Goal: Task Accomplishment & Management: Complete application form

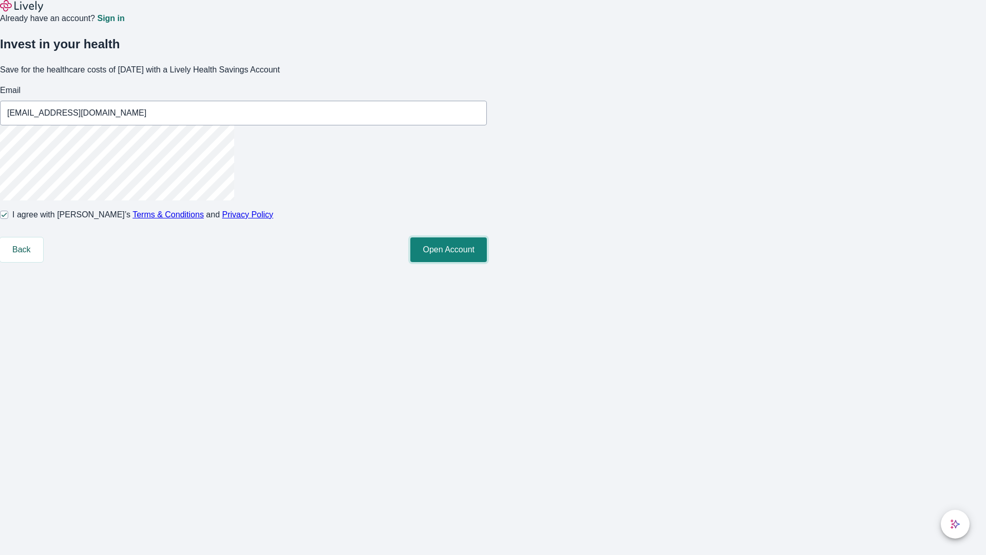
click at [487, 262] on button "Open Account" at bounding box center [448, 249] width 77 height 25
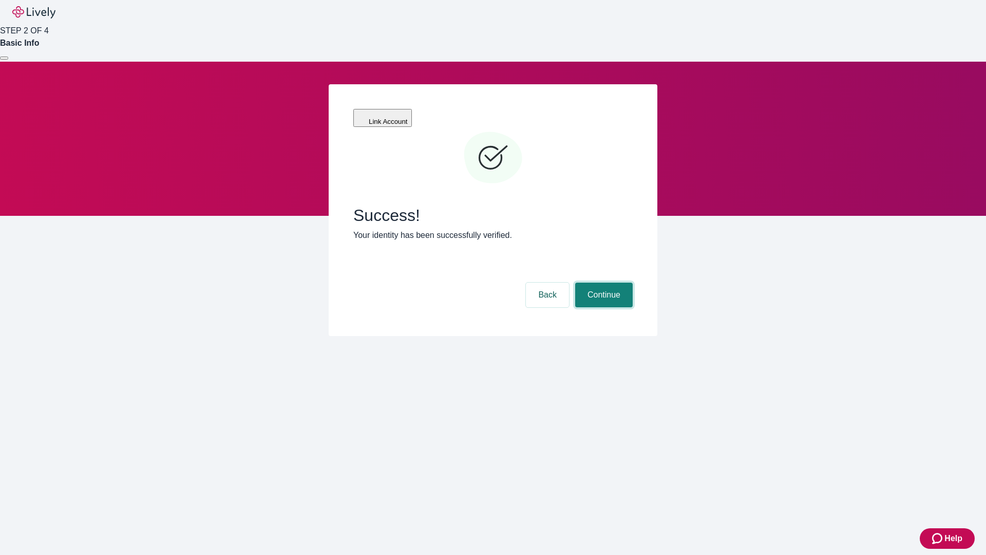
click at [602, 282] on button "Continue" at bounding box center [604, 294] width 58 height 25
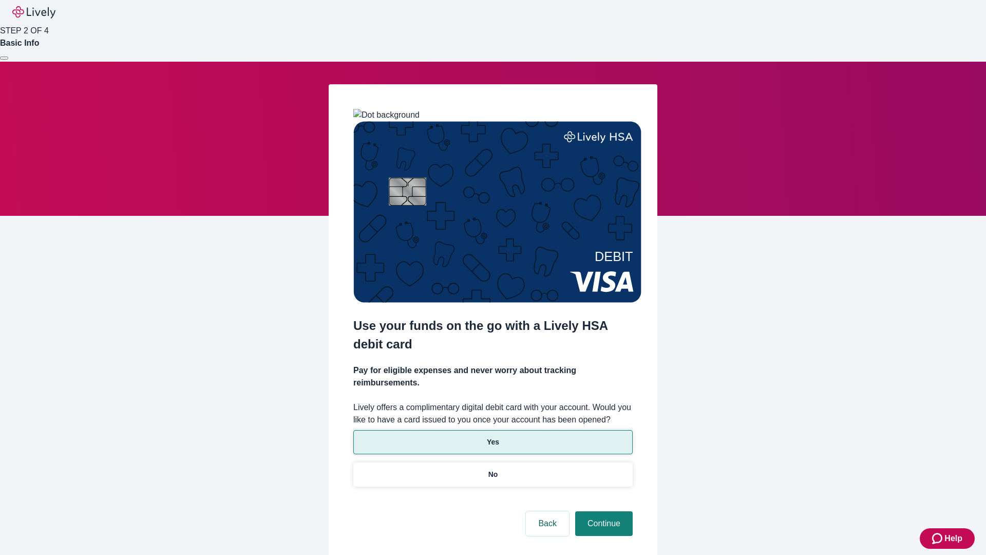
click at [493, 437] on p "Yes" at bounding box center [493, 442] width 12 height 11
click at [602, 511] on button "Continue" at bounding box center [604, 523] width 58 height 25
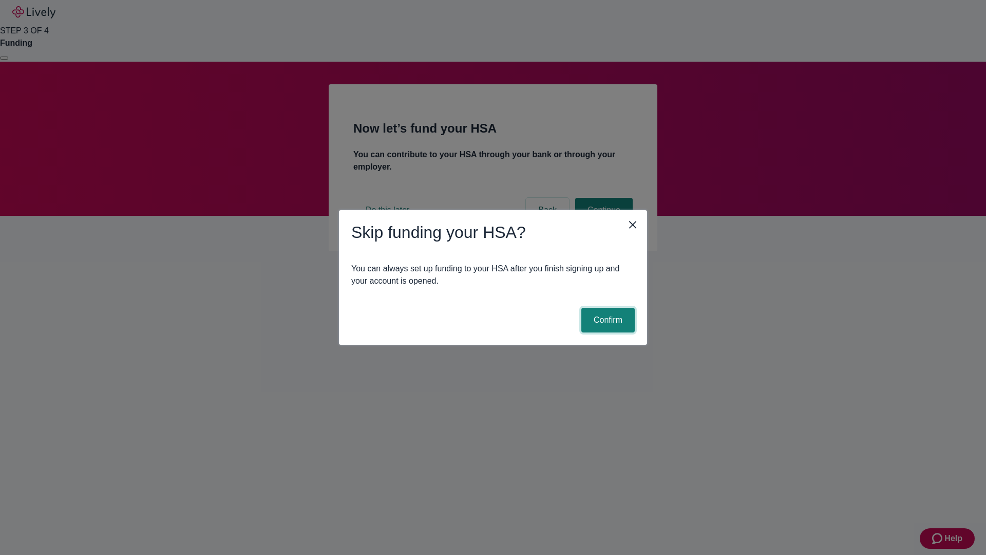
click at [607, 320] on button "Confirm" at bounding box center [607, 320] width 53 height 25
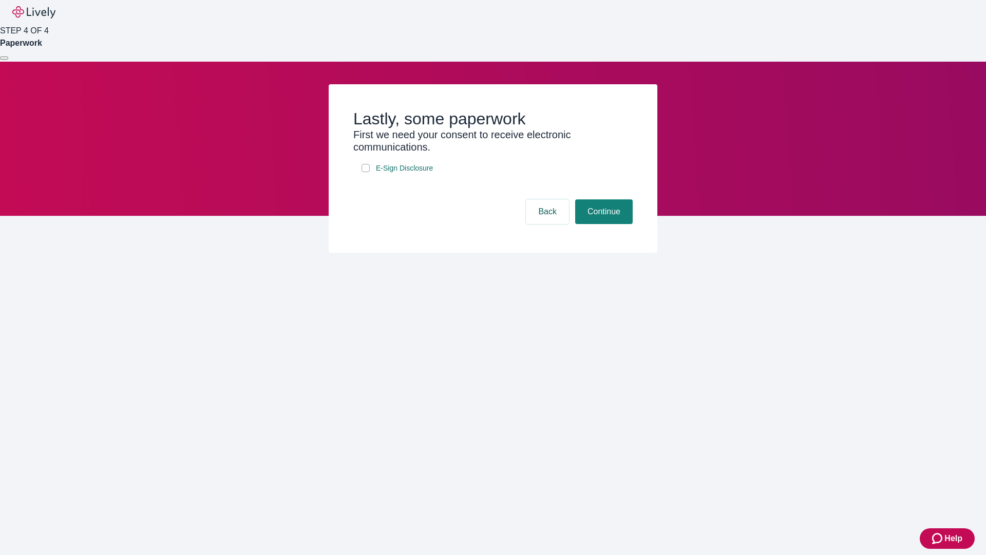
click at [366, 172] on input "E-Sign Disclosure" at bounding box center [366, 168] width 8 height 8
checkbox input "true"
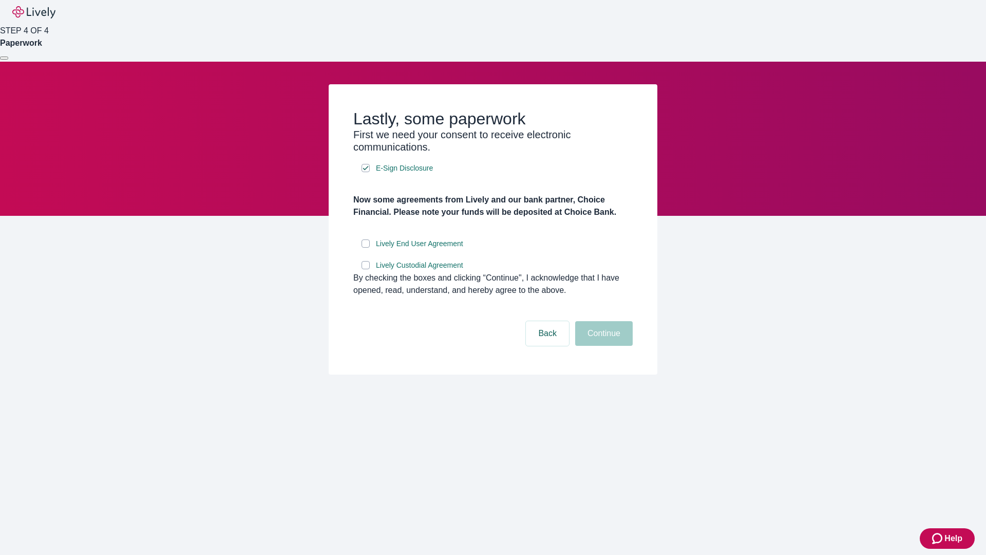
click at [366, 248] on input "Lively End User Agreement" at bounding box center [366, 243] width 8 height 8
checkbox input "true"
click at [366, 269] on input "Lively Custodial Agreement" at bounding box center [366, 265] width 8 height 8
checkbox input "true"
click at [602, 346] on button "Continue" at bounding box center [604, 333] width 58 height 25
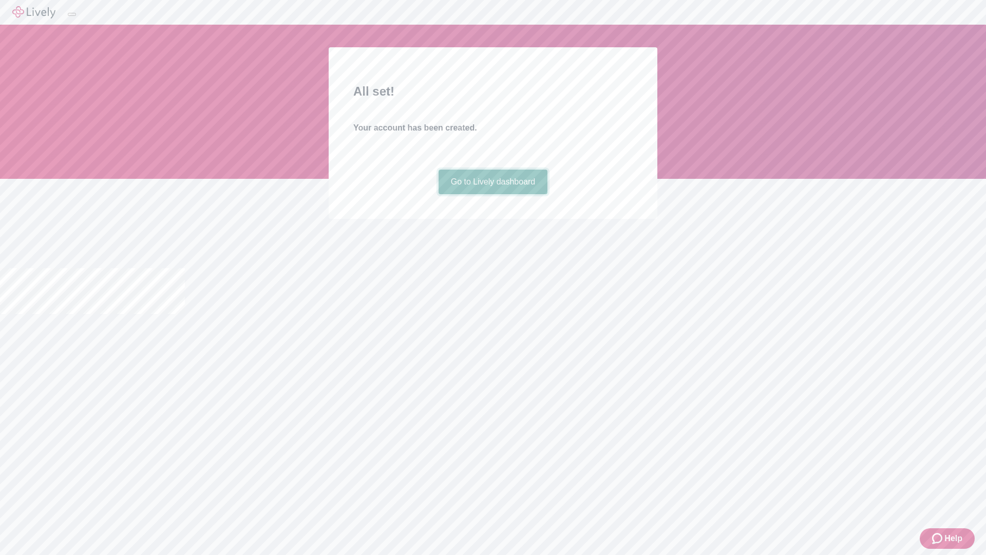
click at [493, 194] on link "Go to Lively dashboard" at bounding box center [493, 181] width 109 height 25
